Goal: Find specific page/section: Find specific page/section

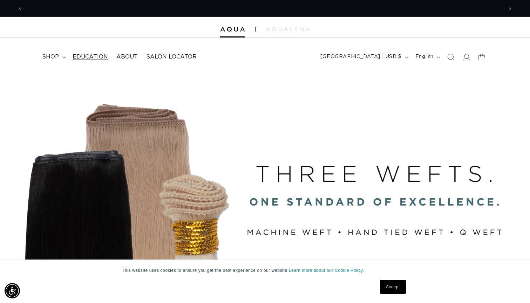
scroll to position [0, 961]
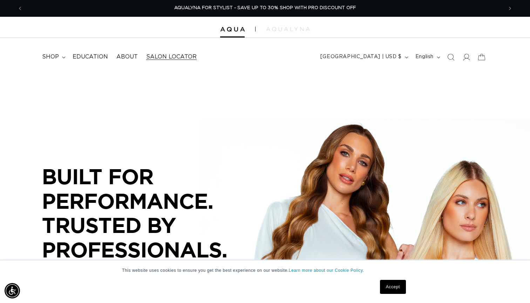
click at [166, 59] on span "Salon Locator" at bounding box center [171, 56] width 50 height 7
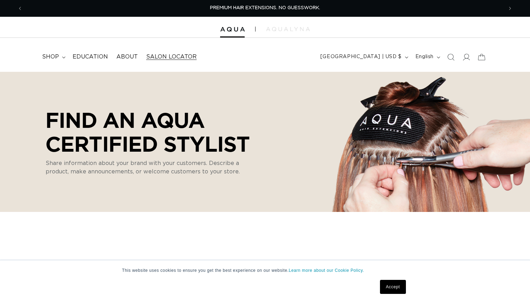
select select "m"
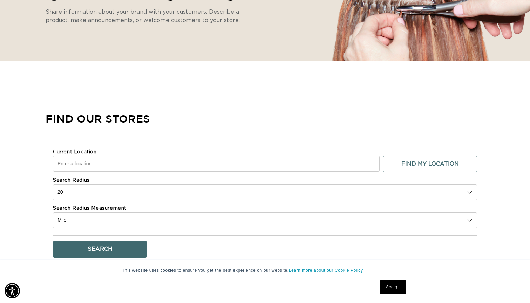
scroll to position [157, 0]
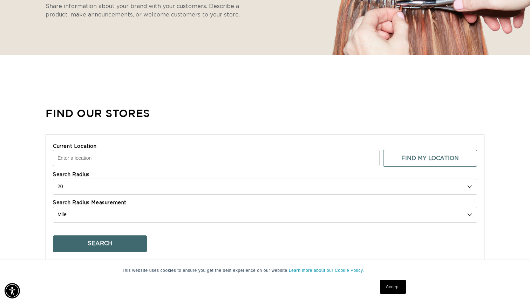
click at [123, 153] on input "Current Location" at bounding box center [216, 158] width 327 height 16
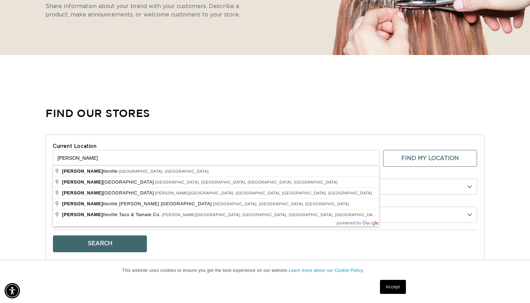
scroll to position [0, 0]
type input "Fayetteville, AR, USA"
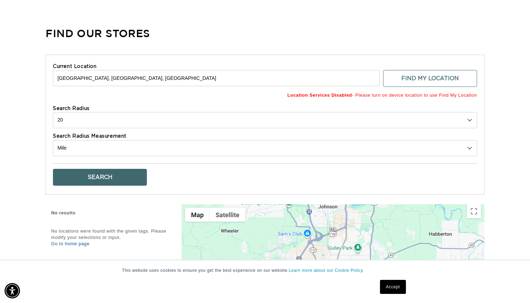
scroll to position [0, 480]
click at [111, 176] on button "Search" at bounding box center [100, 177] width 94 height 17
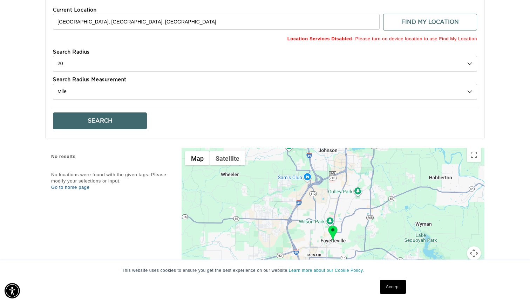
scroll to position [0, 961]
click at [383, 287] on link "Accept" at bounding box center [393, 287] width 26 height 14
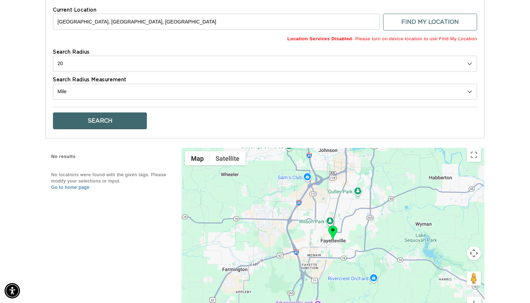
click at [112, 123] on button "Search" at bounding box center [100, 121] width 94 height 17
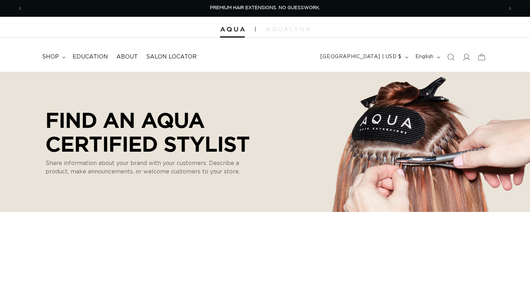
select select "m"
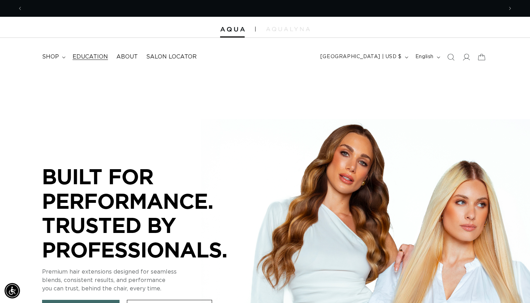
scroll to position [0, 480]
click at [291, 31] on img at bounding box center [288, 29] width 44 height 4
click at [167, 59] on span "Salon Locator" at bounding box center [171, 56] width 50 height 7
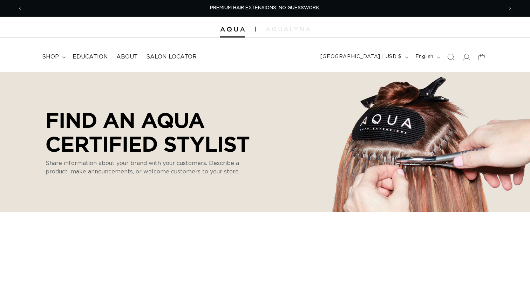
select select "m"
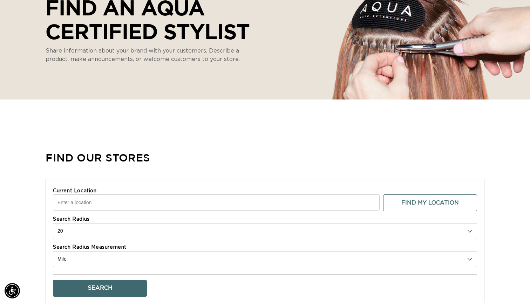
scroll to position [204, 0]
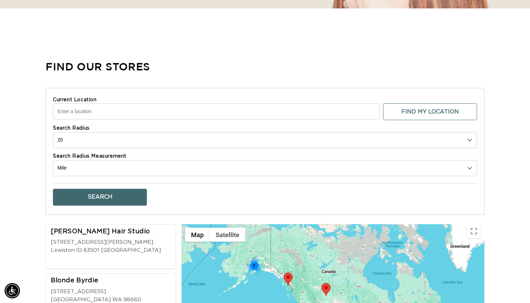
click at [106, 112] on input "Current Location" at bounding box center [216, 111] width 327 height 16
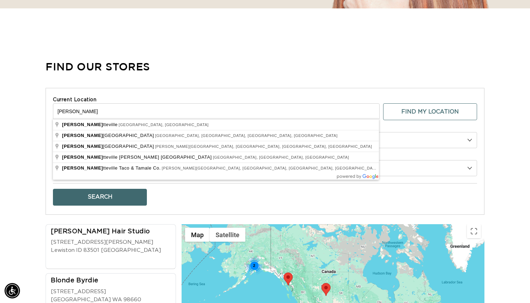
type input "Fayetteville, AR, USA"
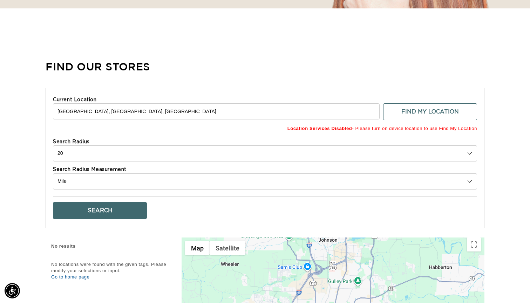
scroll to position [0, 0]
select select "0"
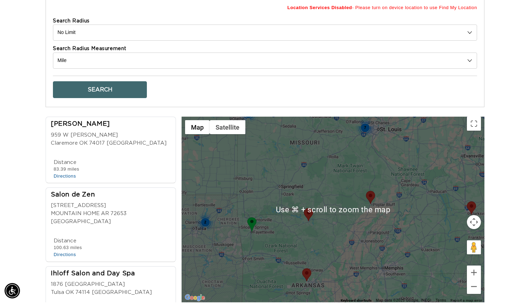
scroll to position [0, 480]
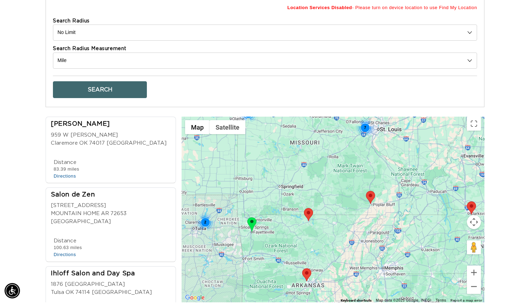
click at [304, 208] on area at bounding box center [304, 208] width 0 height 0
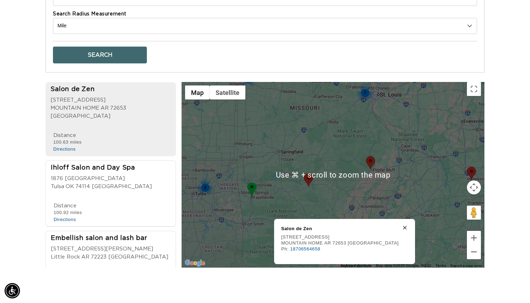
scroll to position [0, 0]
click at [403, 226] on icon at bounding box center [405, 228] width 4 height 4
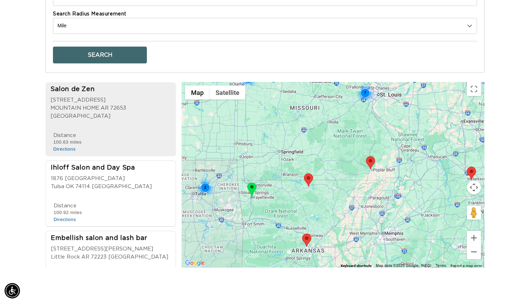
click at [302, 234] on area at bounding box center [302, 234] width 0 height 0
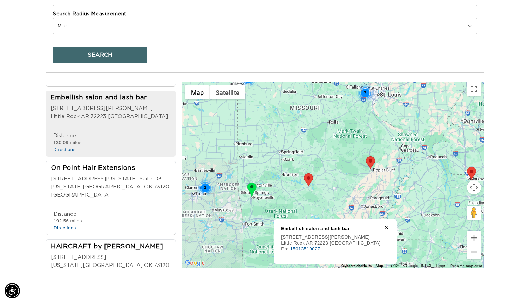
scroll to position [0, 480]
click at [385, 226] on icon at bounding box center [387, 228] width 4 height 4
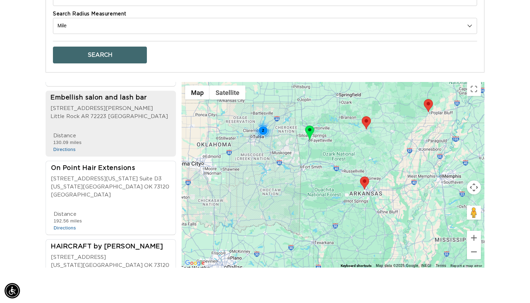
scroll to position [0, 961]
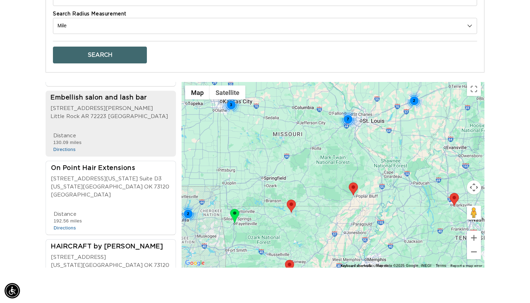
drag, startPoint x: 300, startPoint y: 215, endPoint x: 281, endPoint y: 246, distance: 36.2
click at [281, 246] on div "2 3 7 2" at bounding box center [333, 175] width 303 height 186
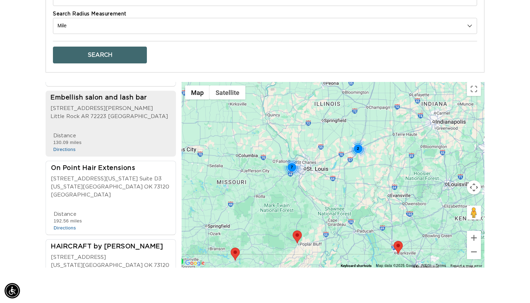
scroll to position [0, 480]
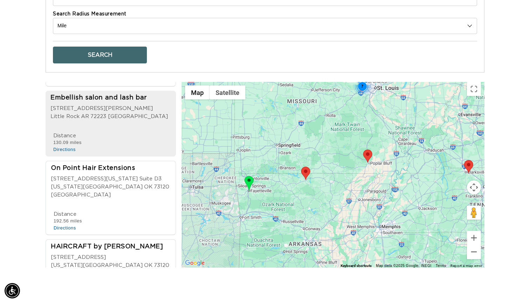
drag, startPoint x: 252, startPoint y: 223, endPoint x: 323, endPoint y: 141, distance: 108.6
click at [323, 141] on div "3 7 2" at bounding box center [333, 175] width 303 height 186
click at [301, 167] on area at bounding box center [301, 167] width 0 height 0
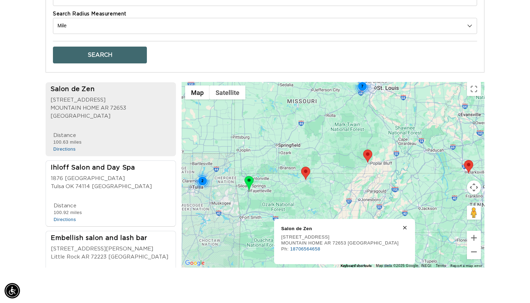
scroll to position [0, 961]
